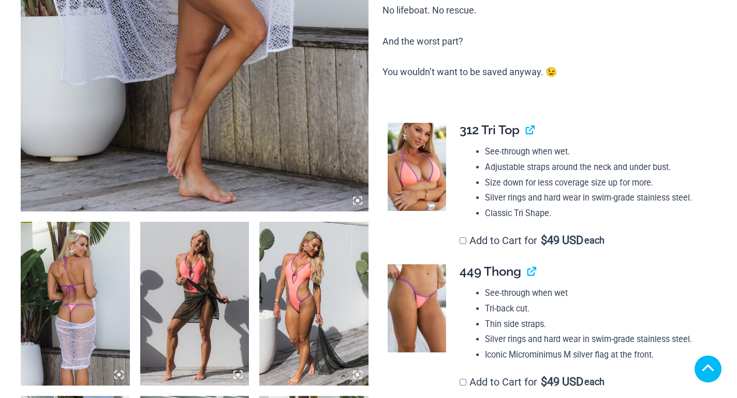
scroll to position [414, 0]
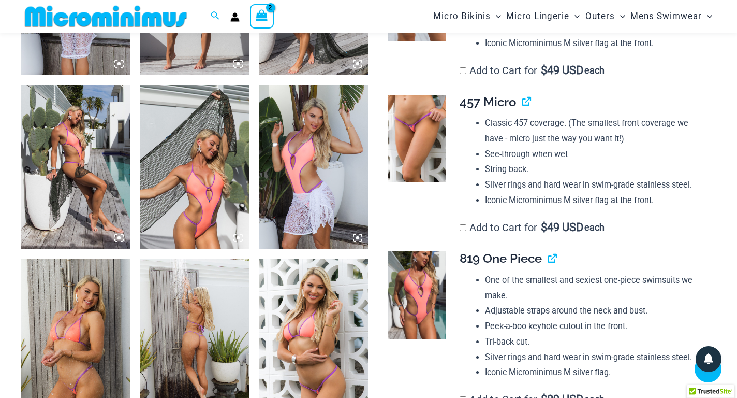
scroll to position [907, 0]
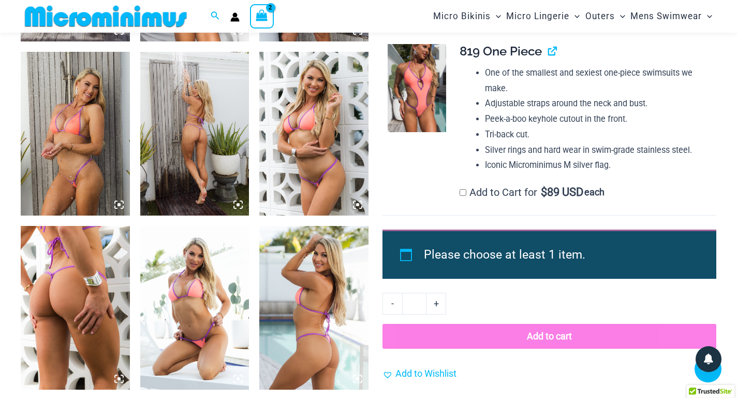
click at [88, 158] on img at bounding box center [75, 134] width 109 height 164
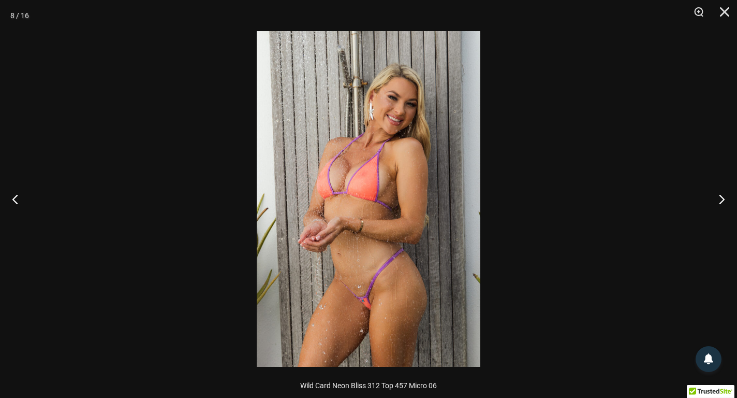
click at [374, 177] on img at bounding box center [369, 198] width 224 height 335
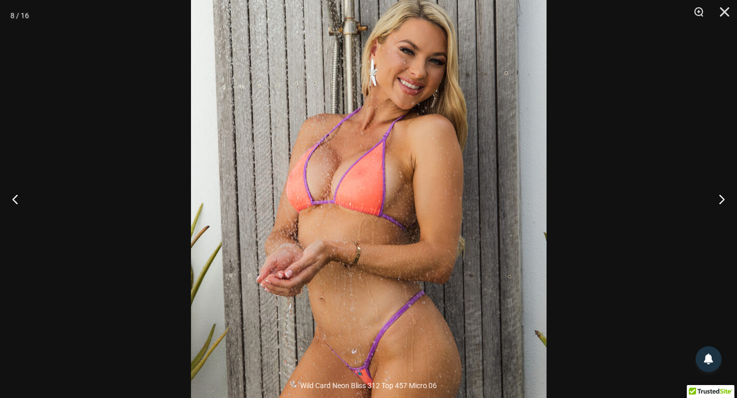
click at [374, 177] on img at bounding box center [369, 211] width 356 height 533
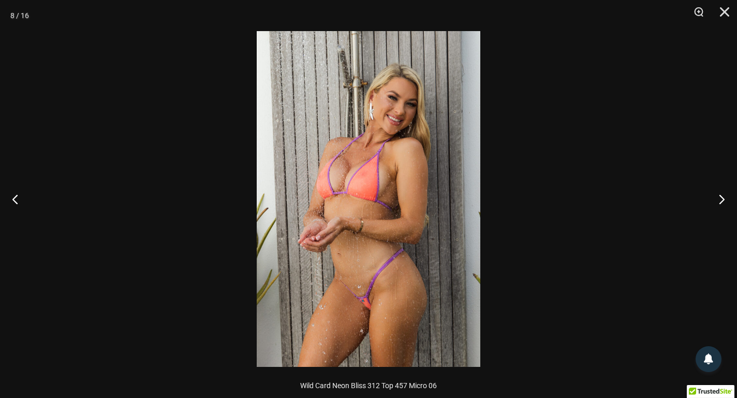
click at [374, 177] on img at bounding box center [369, 198] width 224 height 335
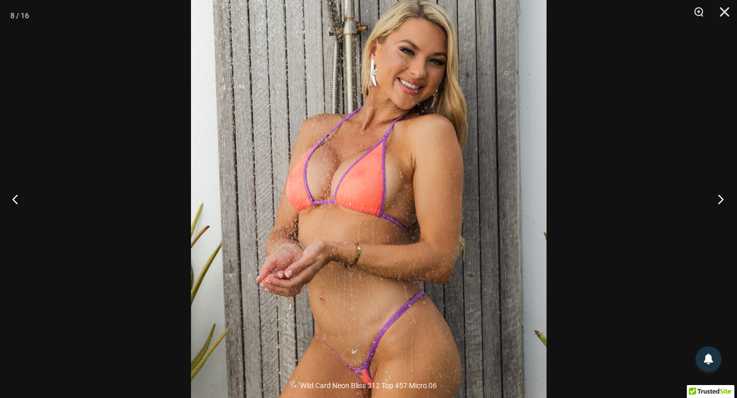
click at [722, 200] on button "Next" at bounding box center [717, 199] width 39 height 52
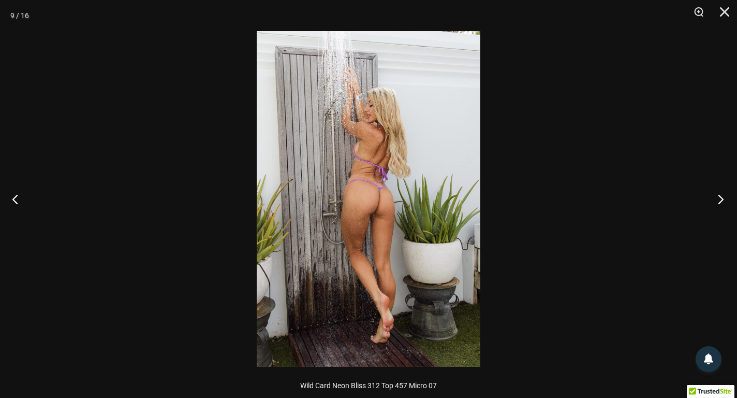
click at [722, 200] on button "Next" at bounding box center [717, 199] width 39 height 52
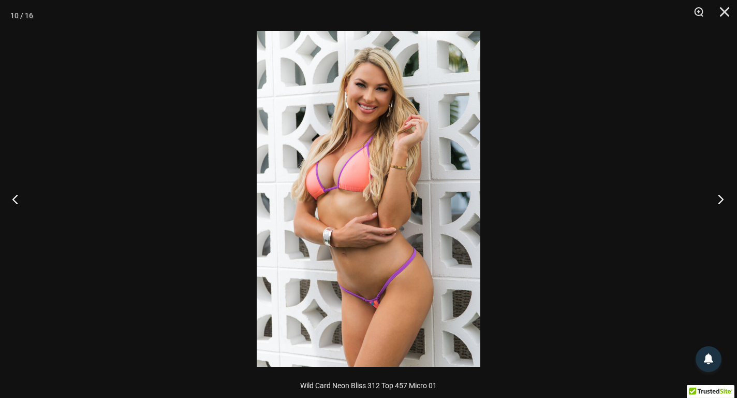
click at [722, 200] on button "Next" at bounding box center [717, 199] width 39 height 52
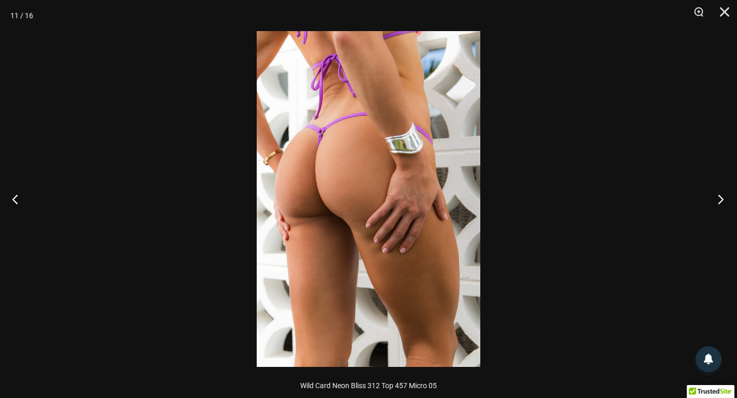
click at [722, 200] on button "Next" at bounding box center [717, 199] width 39 height 52
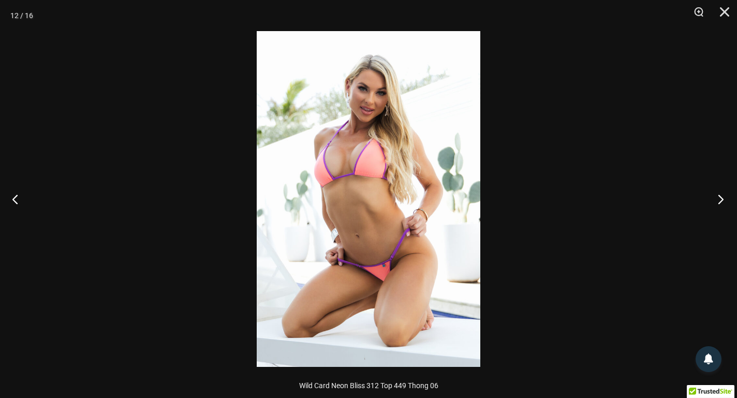
click at [722, 200] on button "Next" at bounding box center [717, 199] width 39 height 52
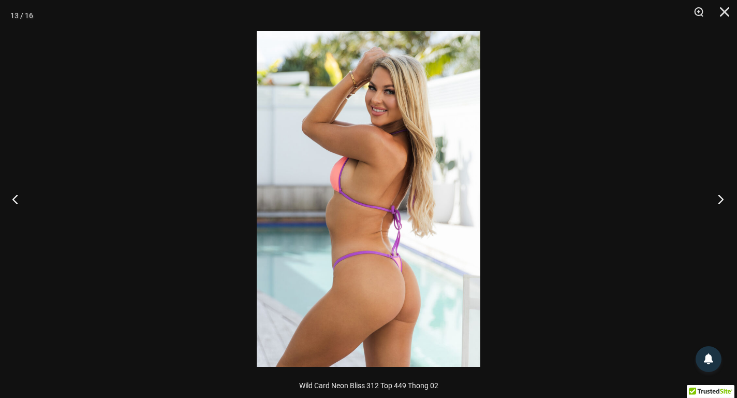
click at [722, 200] on button "Next" at bounding box center [717, 199] width 39 height 52
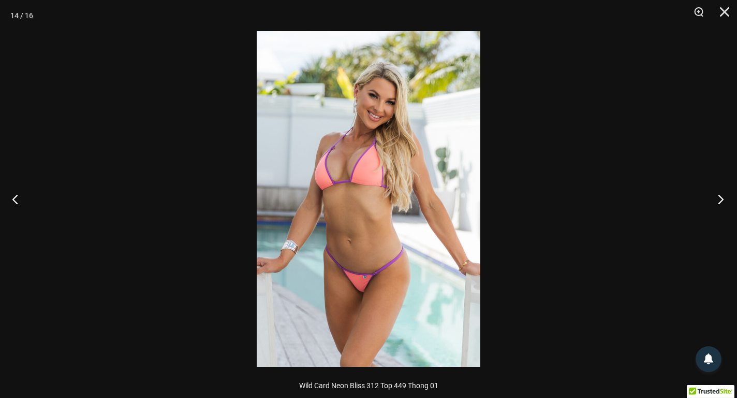
click at [722, 200] on button "Next" at bounding box center [717, 199] width 39 height 52
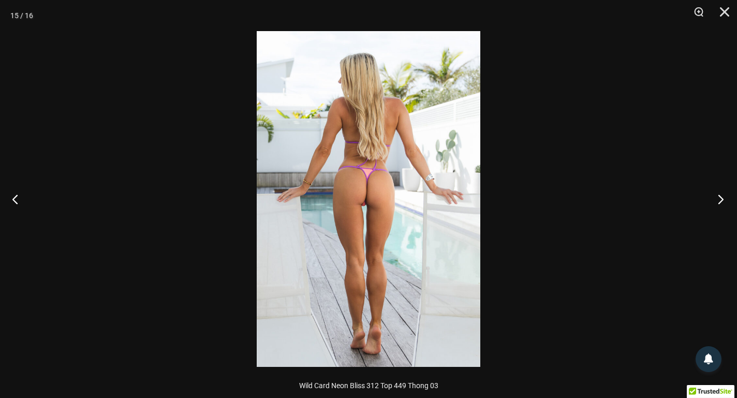
click at [722, 200] on button "Next" at bounding box center [717, 199] width 39 height 52
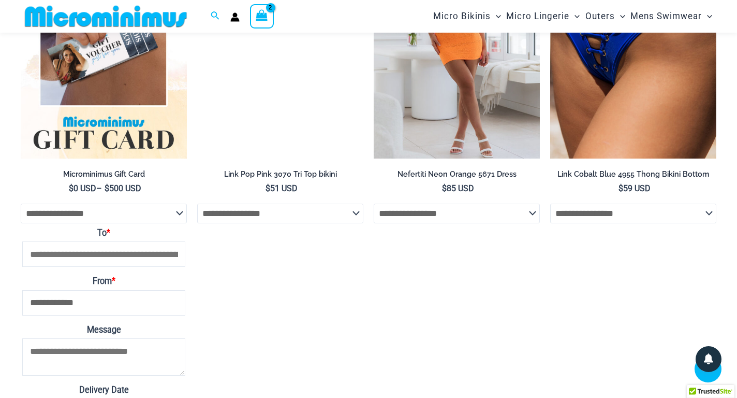
scroll to position [2201, 0]
